Goal: Information Seeking & Learning: Learn about a topic

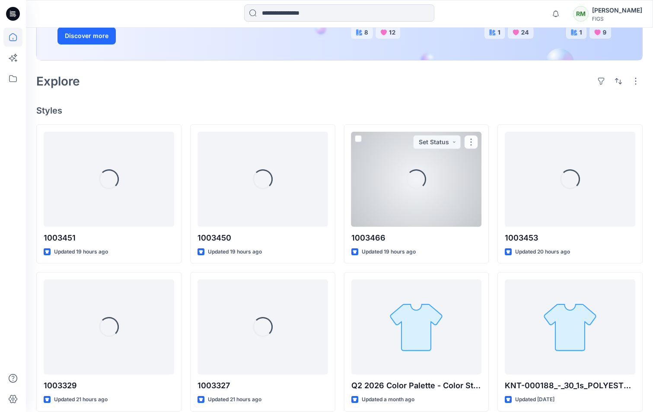
scroll to position [216, 0]
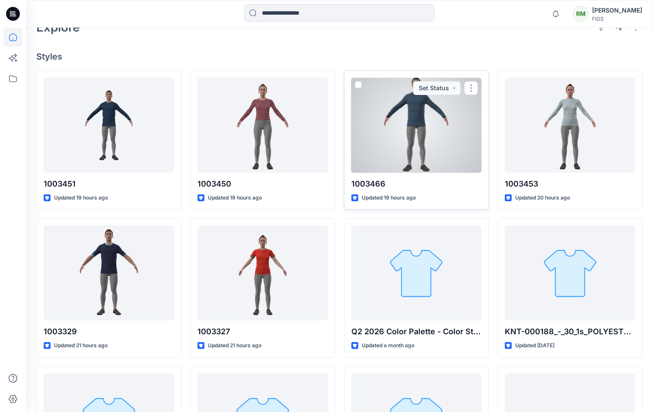
click at [452, 131] on div at bounding box center [416, 125] width 131 height 95
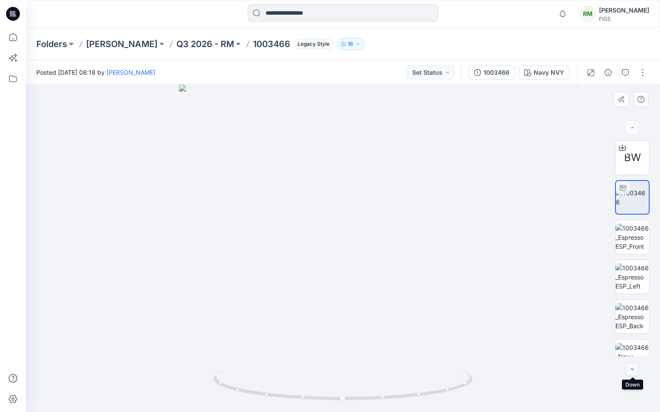
click at [629, 369] on icon "button" at bounding box center [631, 369] width 7 height 7
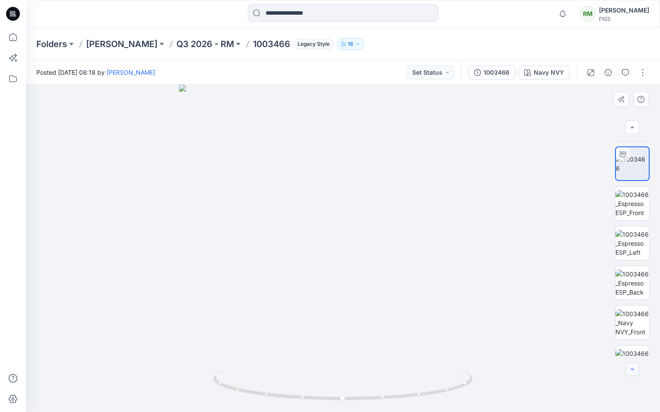
click at [629, 369] on icon "button" at bounding box center [631, 369] width 7 height 7
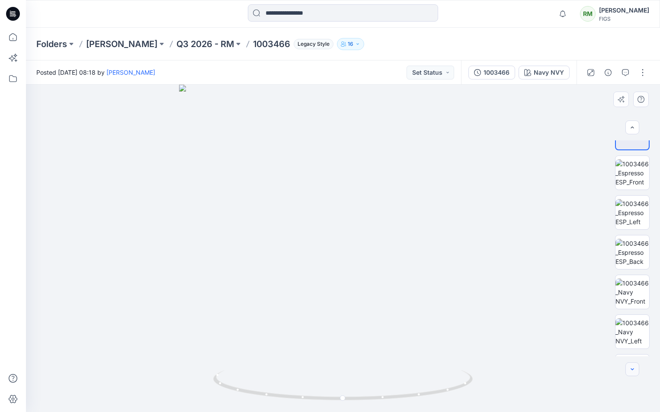
click at [629, 369] on icon "button" at bounding box center [631, 369] width 7 height 7
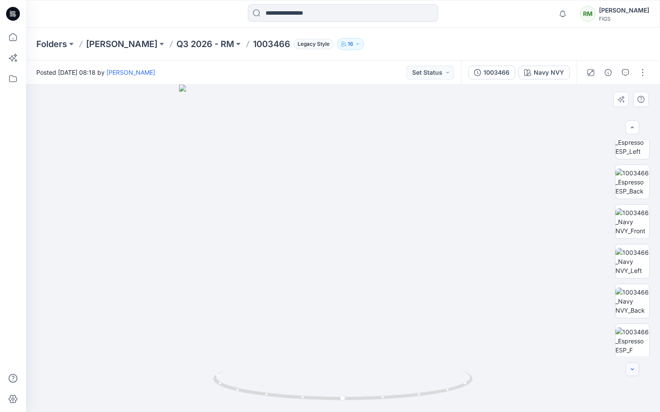
click at [629, 369] on icon "button" at bounding box center [631, 369] width 7 height 7
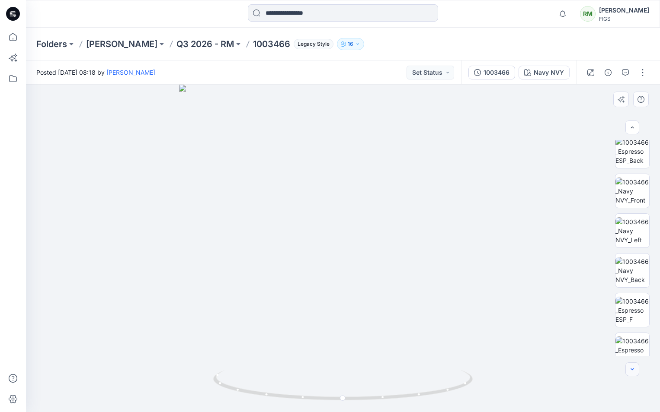
click at [629, 369] on icon "button" at bounding box center [631, 369] width 7 height 7
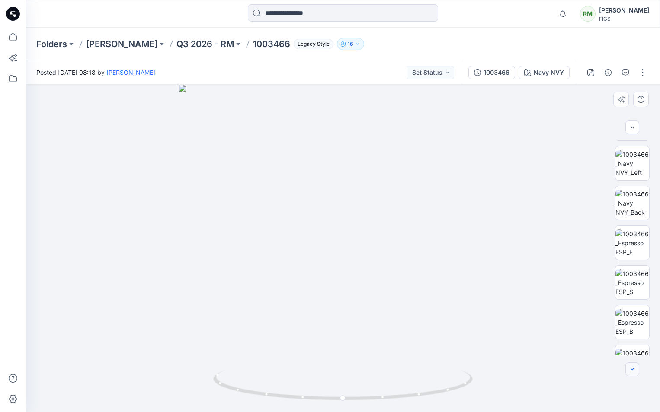
click at [629, 369] on icon "button" at bounding box center [631, 369] width 7 height 7
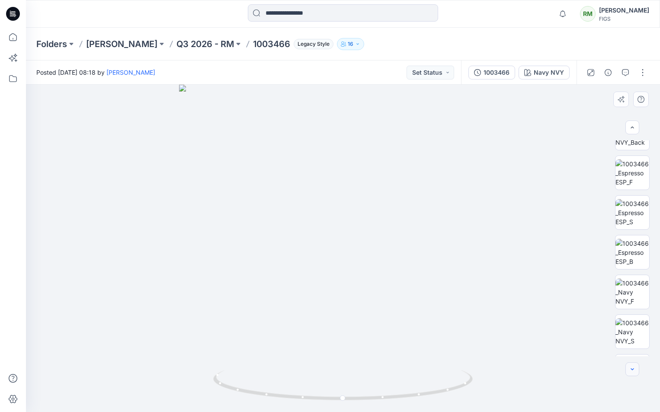
click at [629, 369] on icon "button" at bounding box center [631, 369] width 7 height 7
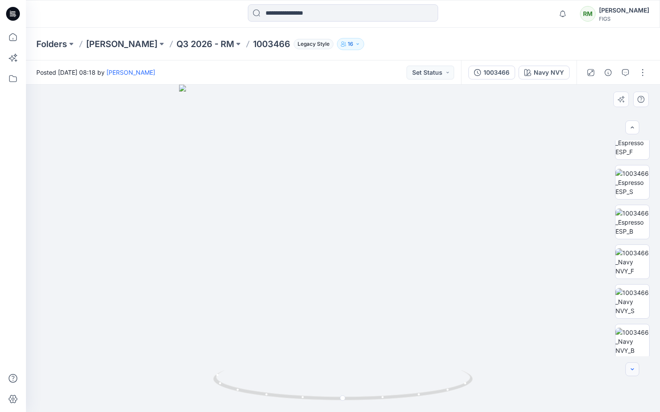
click at [629, 369] on div at bounding box center [632, 370] width 14 height 14
click at [633, 180] on img at bounding box center [632, 180] width 34 height 27
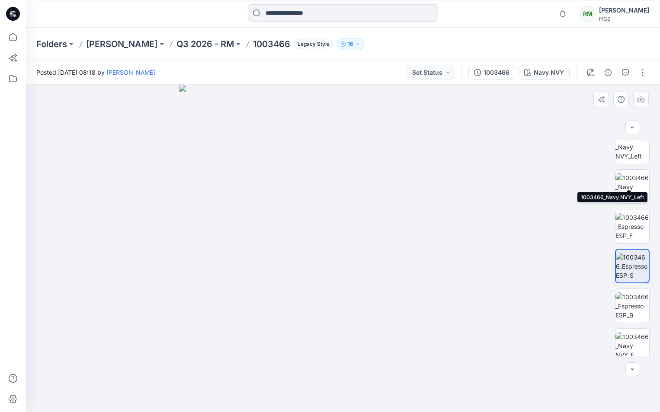
scroll to position [259, 0]
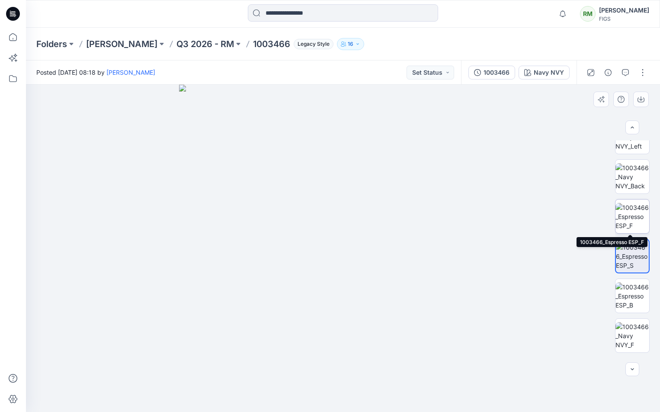
click at [635, 217] on img at bounding box center [632, 216] width 34 height 27
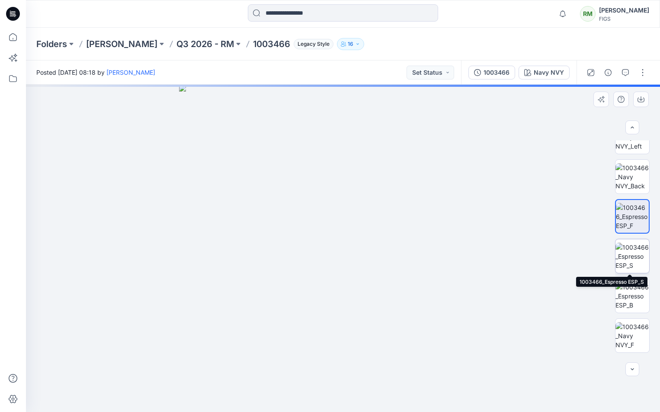
click at [640, 262] on img at bounding box center [632, 256] width 34 height 27
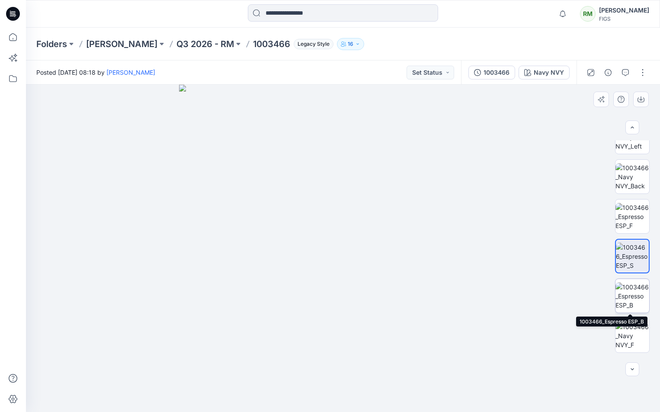
click at [633, 284] on img at bounding box center [632, 296] width 34 height 27
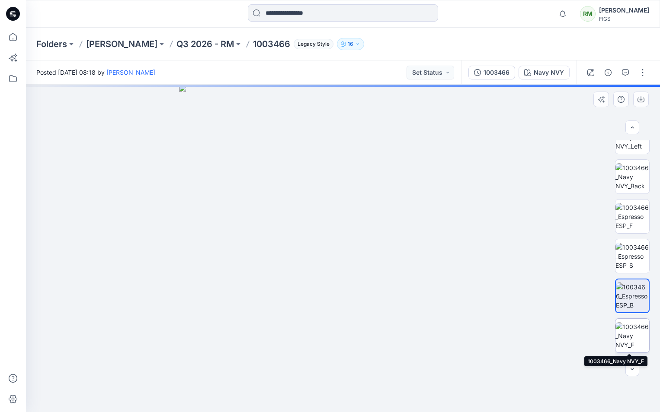
click at [625, 340] on img at bounding box center [632, 335] width 34 height 27
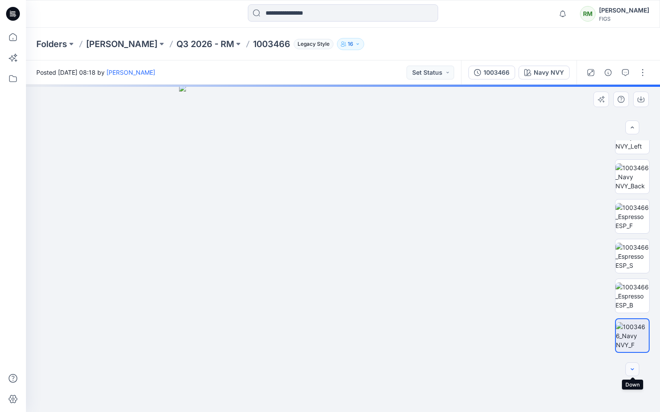
click at [633, 367] on icon "button" at bounding box center [631, 369] width 7 height 7
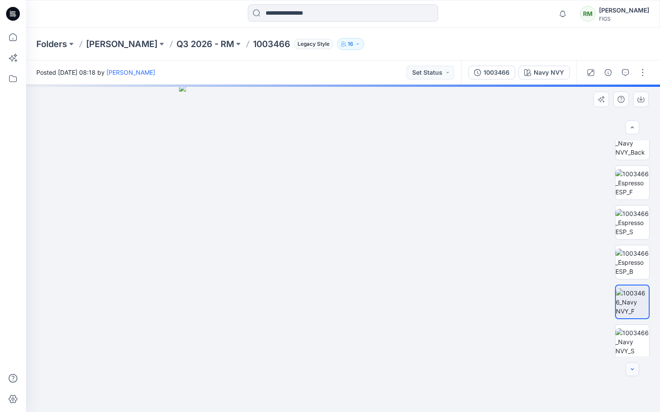
click at [633, 367] on icon "button" at bounding box center [631, 369] width 7 height 7
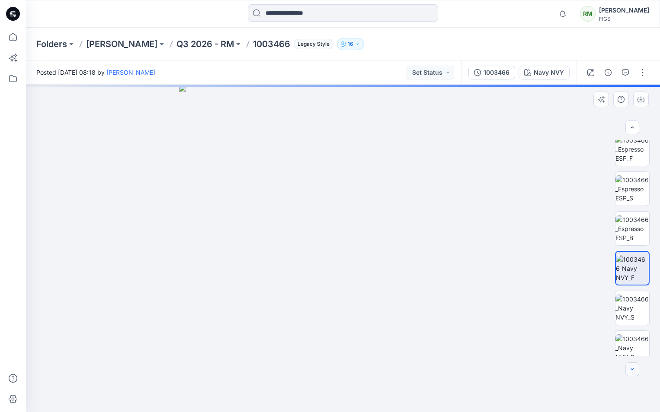
click at [633, 367] on icon "button" at bounding box center [631, 369] width 7 height 7
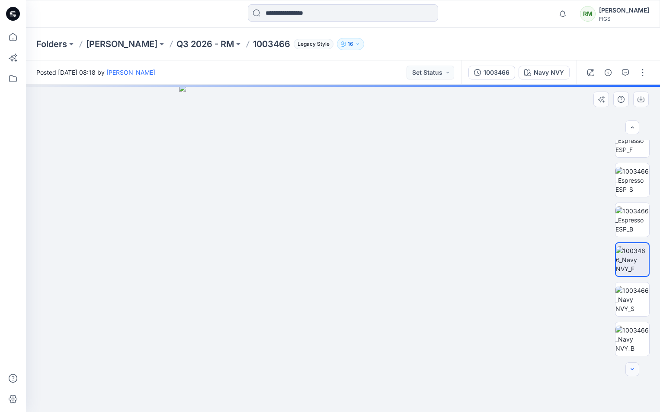
click at [633, 367] on div at bounding box center [632, 370] width 14 height 14
click at [637, 311] on img at bounding box center [632, 299] width 34 height 27
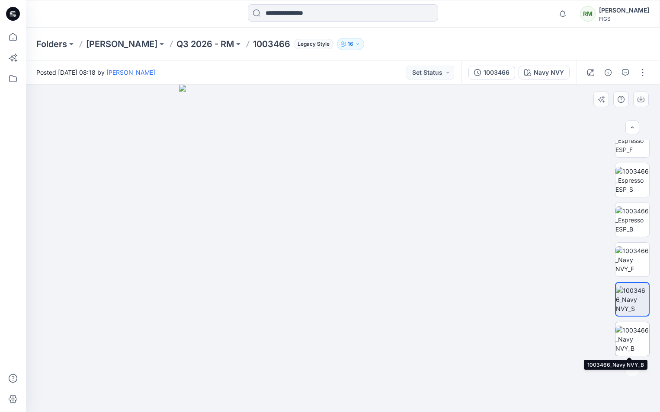
click at [633, 340] on img at bounding box center [632, 339] width 34 height 27
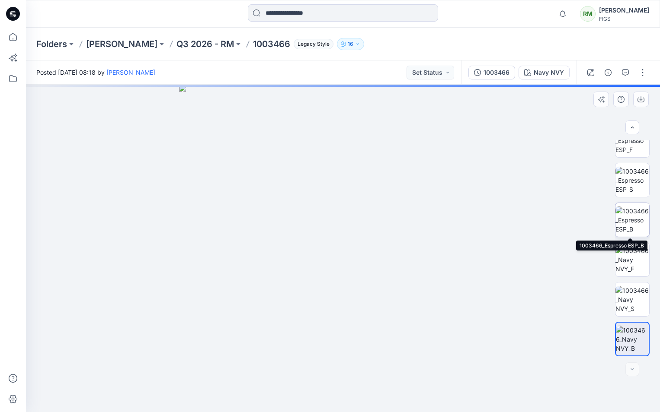
click at [635, 229] on img at bounding box center [632, 220] width 34 height 27
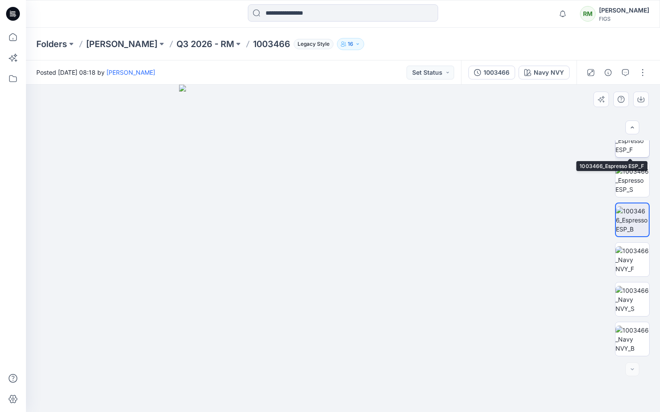
click at [628, 147] on img at bounding box center [632, 140] width 34 height 27
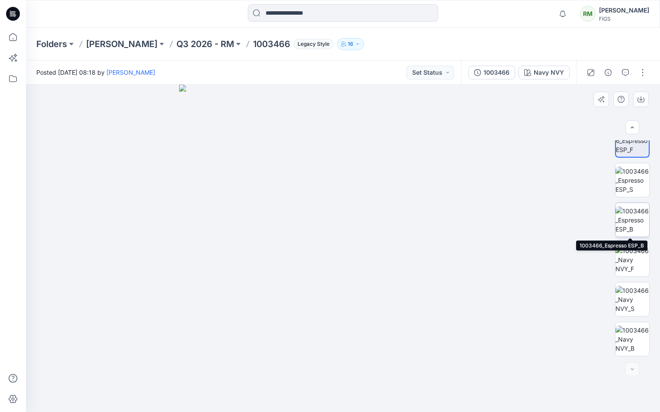
click at [628, 217] on img at bounding box center [632, 220] width 34 height 27
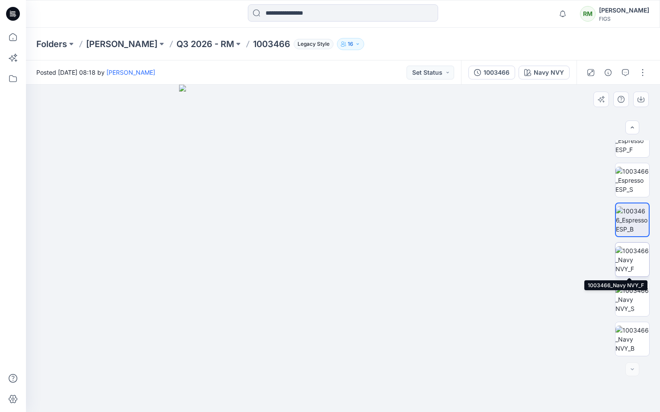
click at [627, 252] on img at bounding box center [632, 259] width 34 height 27
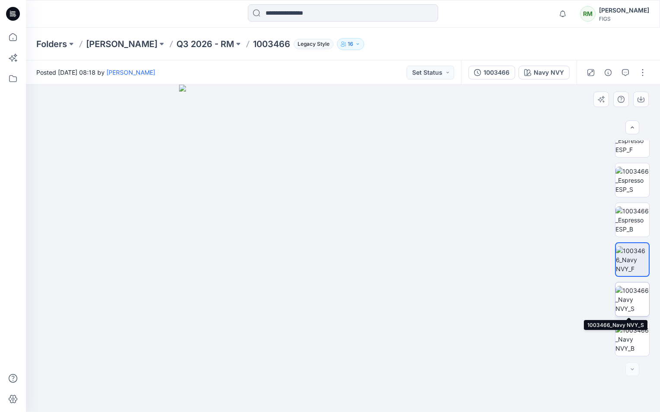
click at [625, 293] on img at bounding box center [632, 299] width 34 height 27
